Goal: Task Accomplishment & Management: Use online tool/utility

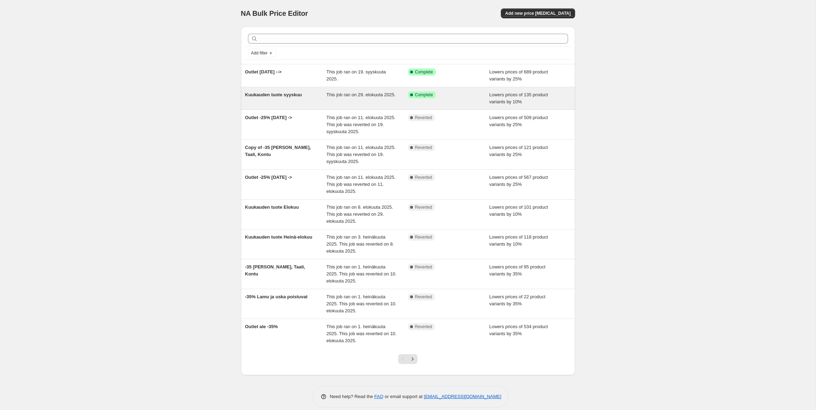
click at [291, 95] on span "Kuukauden tuote syyskuu" at bounding box center [273, 94] width 57 height 5
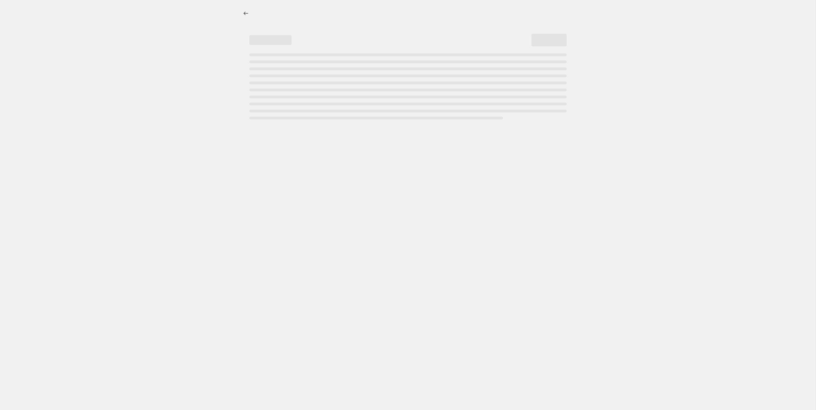
select select "percentage"
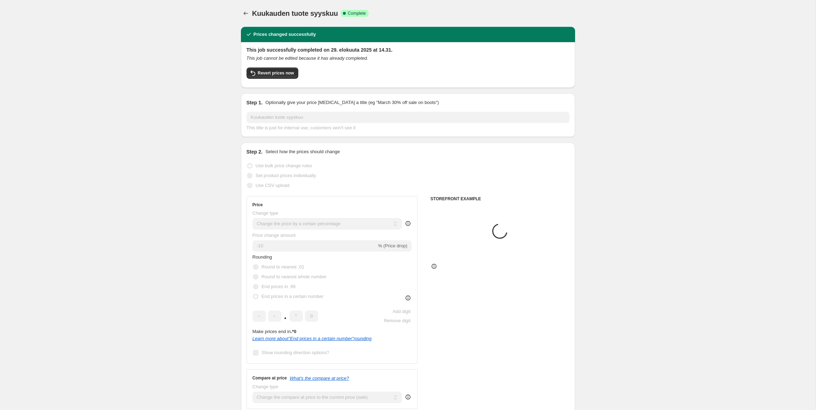
select select "collection"
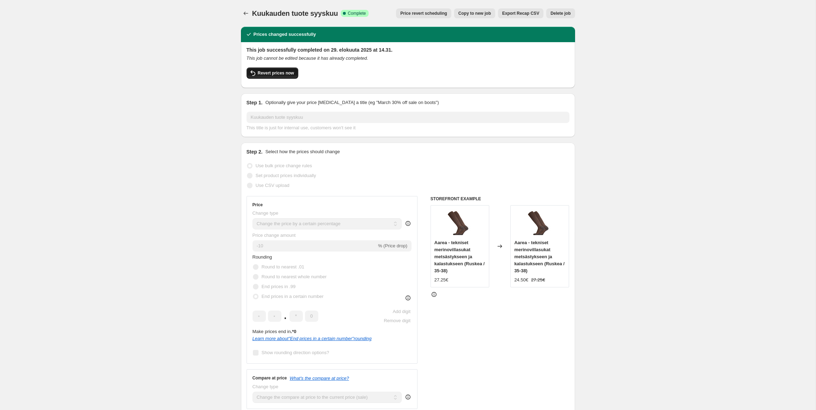
click at [290, 68] on button "Revert prices now" at bounding box center [272, 73] width 52 height 11
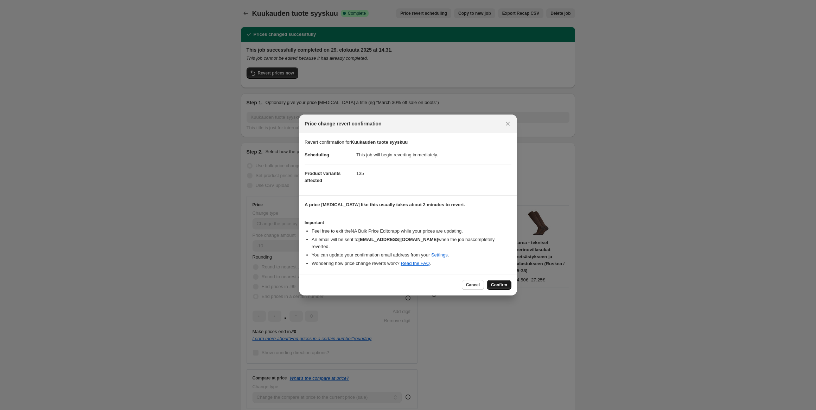
click at [498, 282] on span "Confirm" at bounding box center [499, 285] width 16 height 6
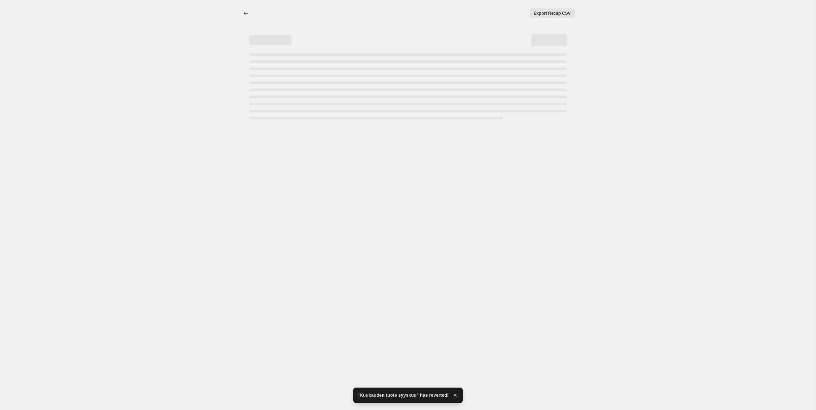
select select "percentage"
select select "collection"
